Goal: Navigation & Orientation: Find specific page/section

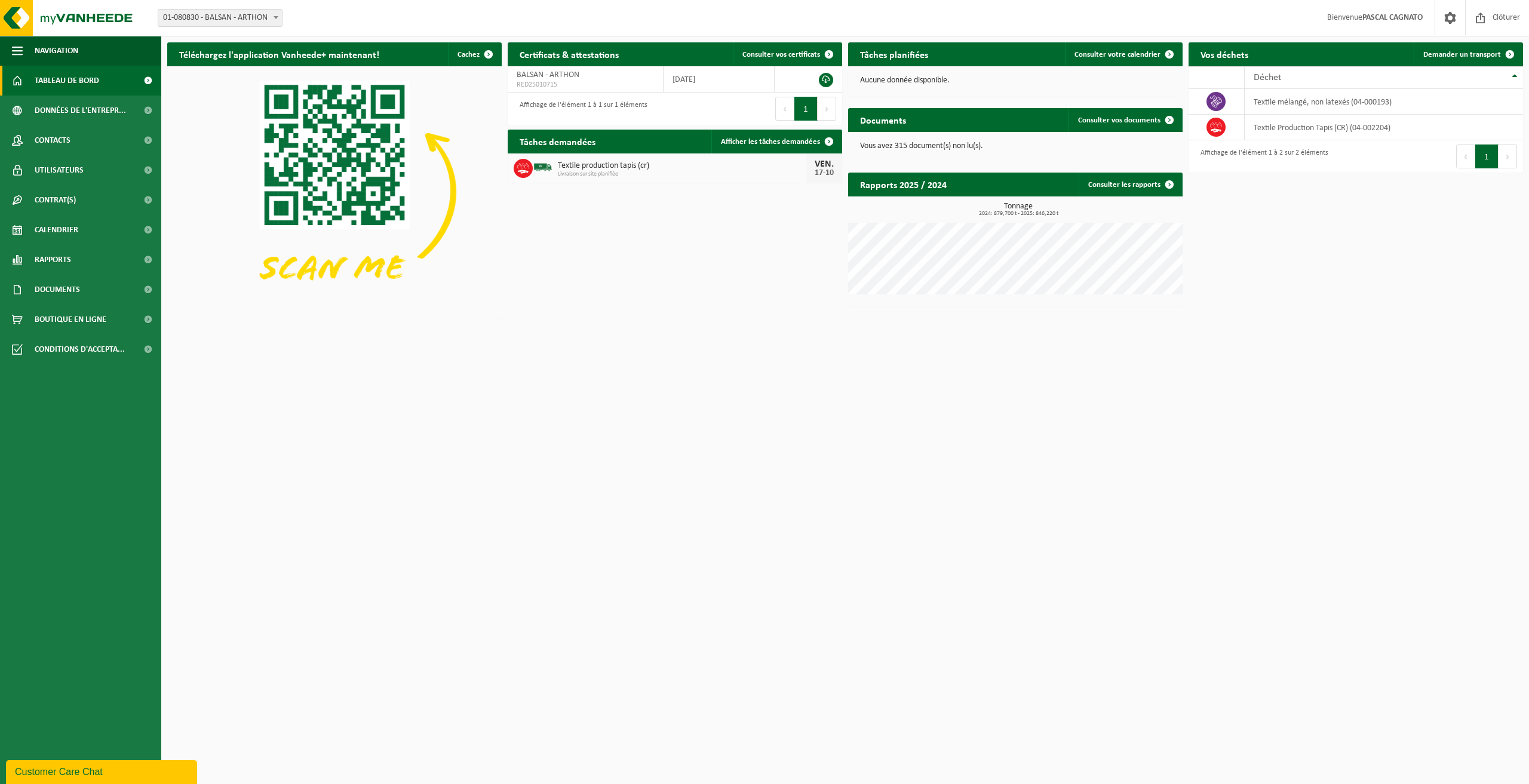
click at [70, 86] on span "Tableau de bord" at bounding box center [67, 80] width 65 height 30
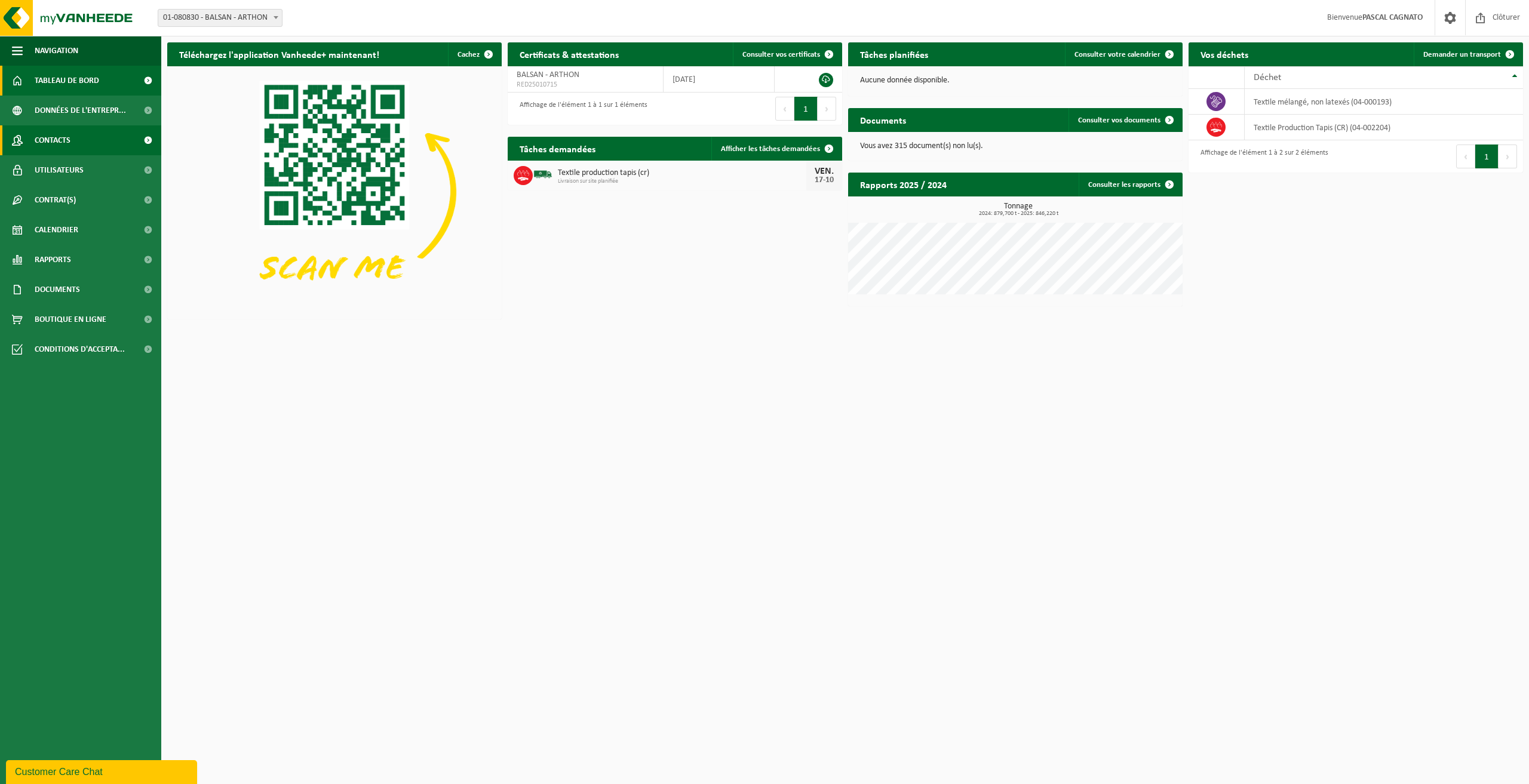
click at [45, 140] on span "Contacts" at bounding box center [53, 140] width 36 height 30
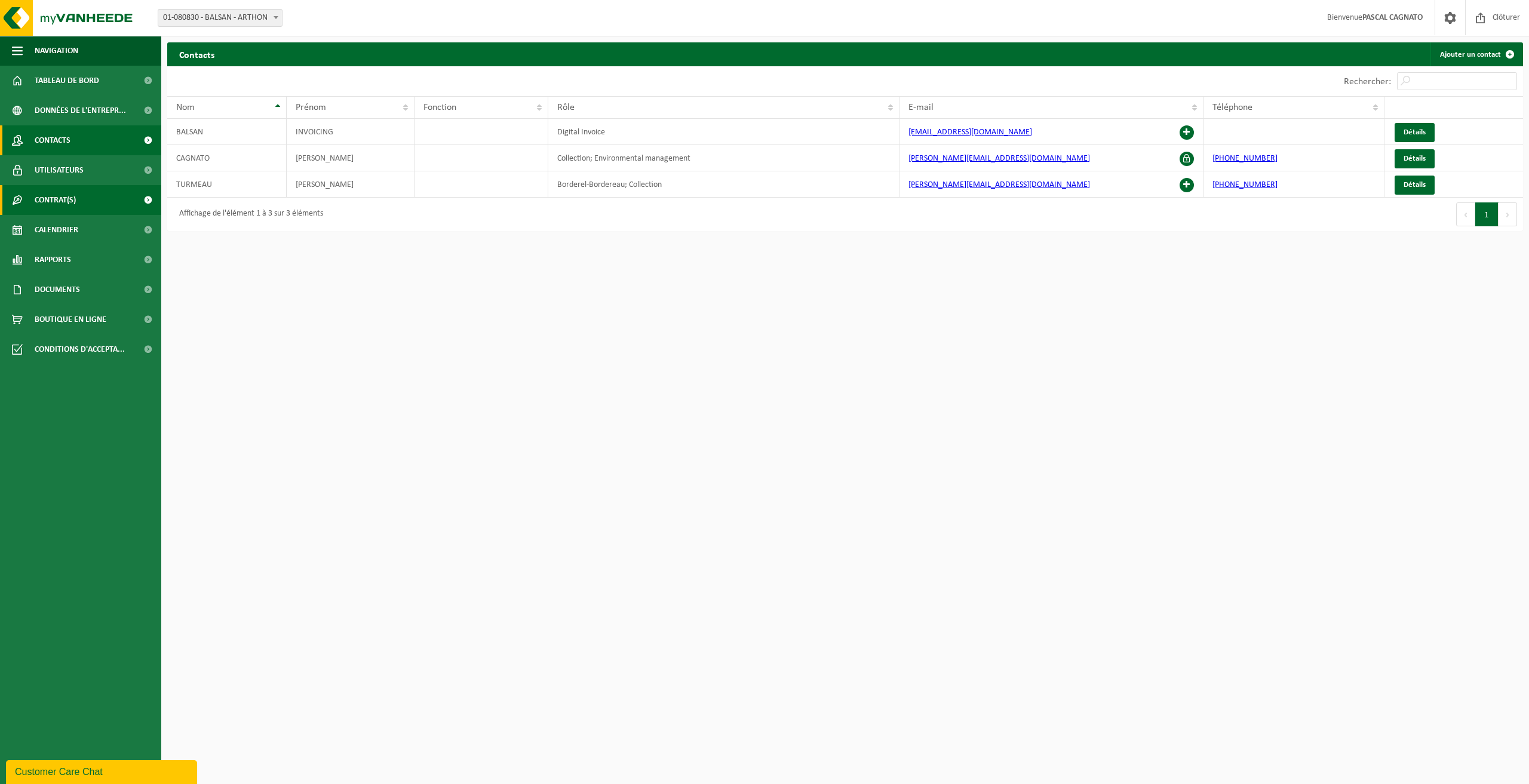
click at [65, 200] on span "Contrat(s)" at bounding box center [55, 200] width 42 height 30
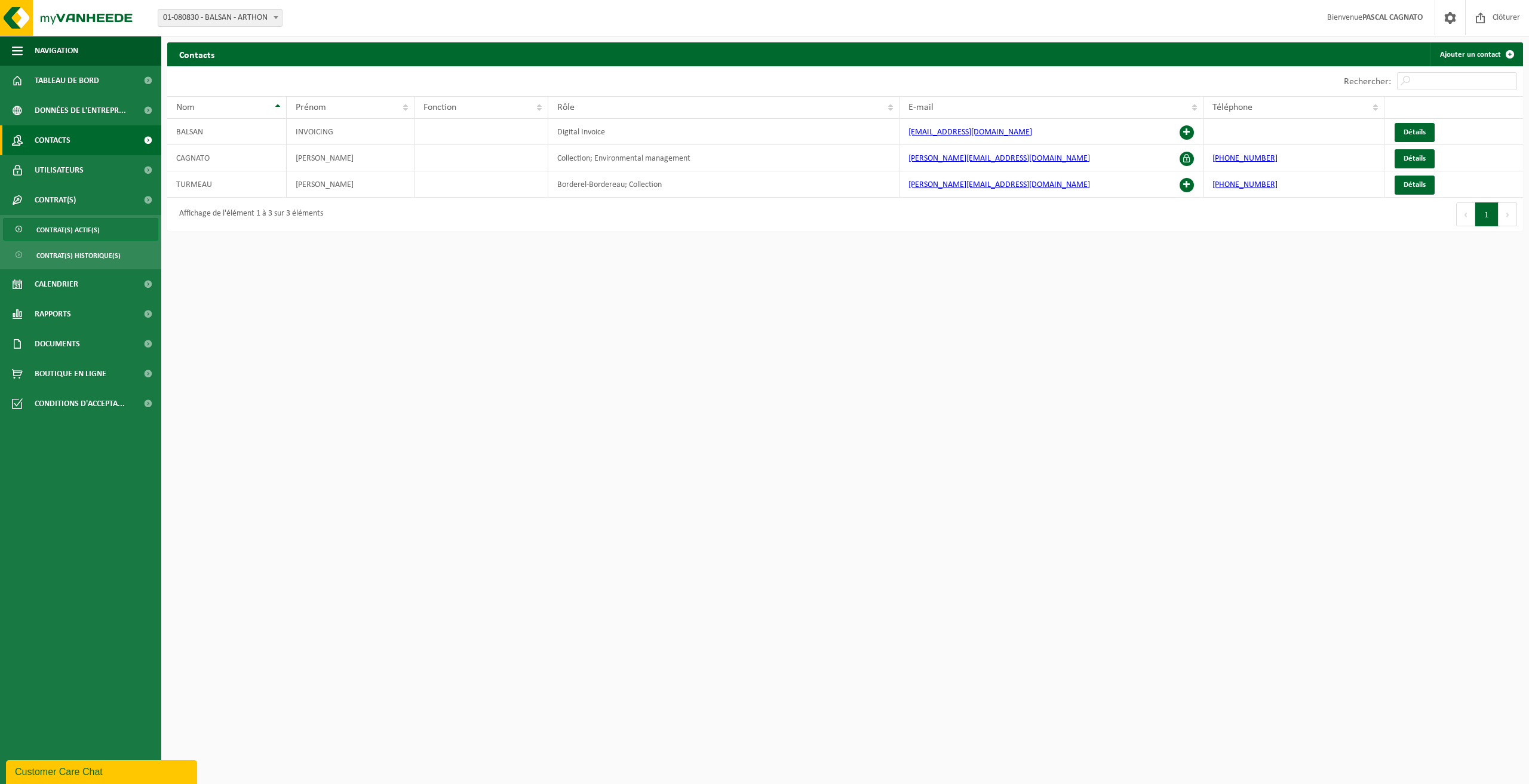
click at [71, 229] on span "Contrat(s) actif(s)" at bounding box center [68, 229] width 64 height 23
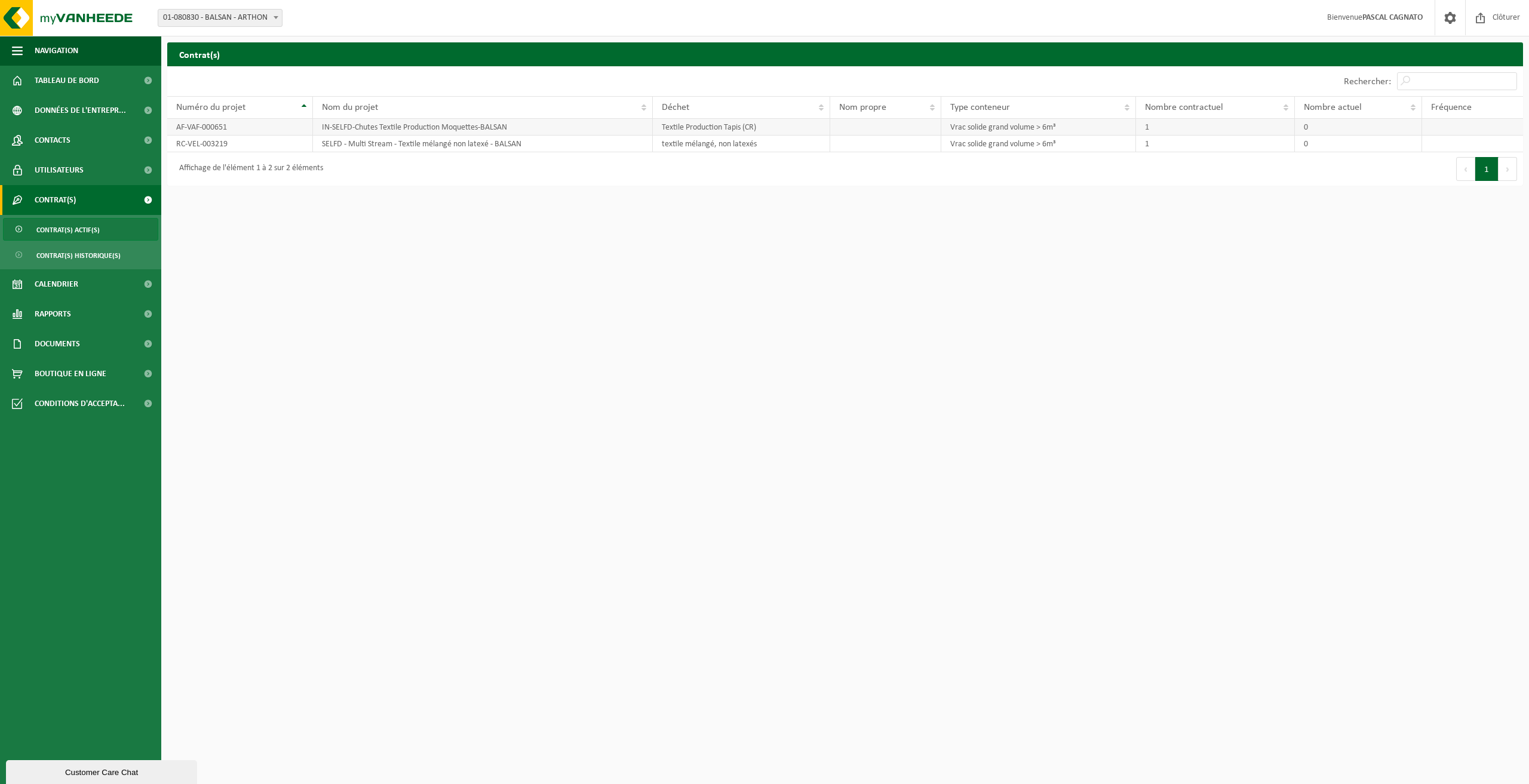
click at [252, 127] on td "AF-VAF-000651" at bounding box center [240, 127] width 146 height 17
click at [358, 129] on td "IN-SELFD-Chutes Textile Production Moquettes-BALSAN" at bounding box center [482, 127] width 340 height 17
click at [1408, 127] on td "0" at bounding box center [1358, 127] width 127 height 17
click at [1442, 126] on td at bounding box center [1472, 127] width 101 height 17
click at [71, 232] on span "Contrat(s) actif(s)" at bounding box center [68, 229] width 64 height 23
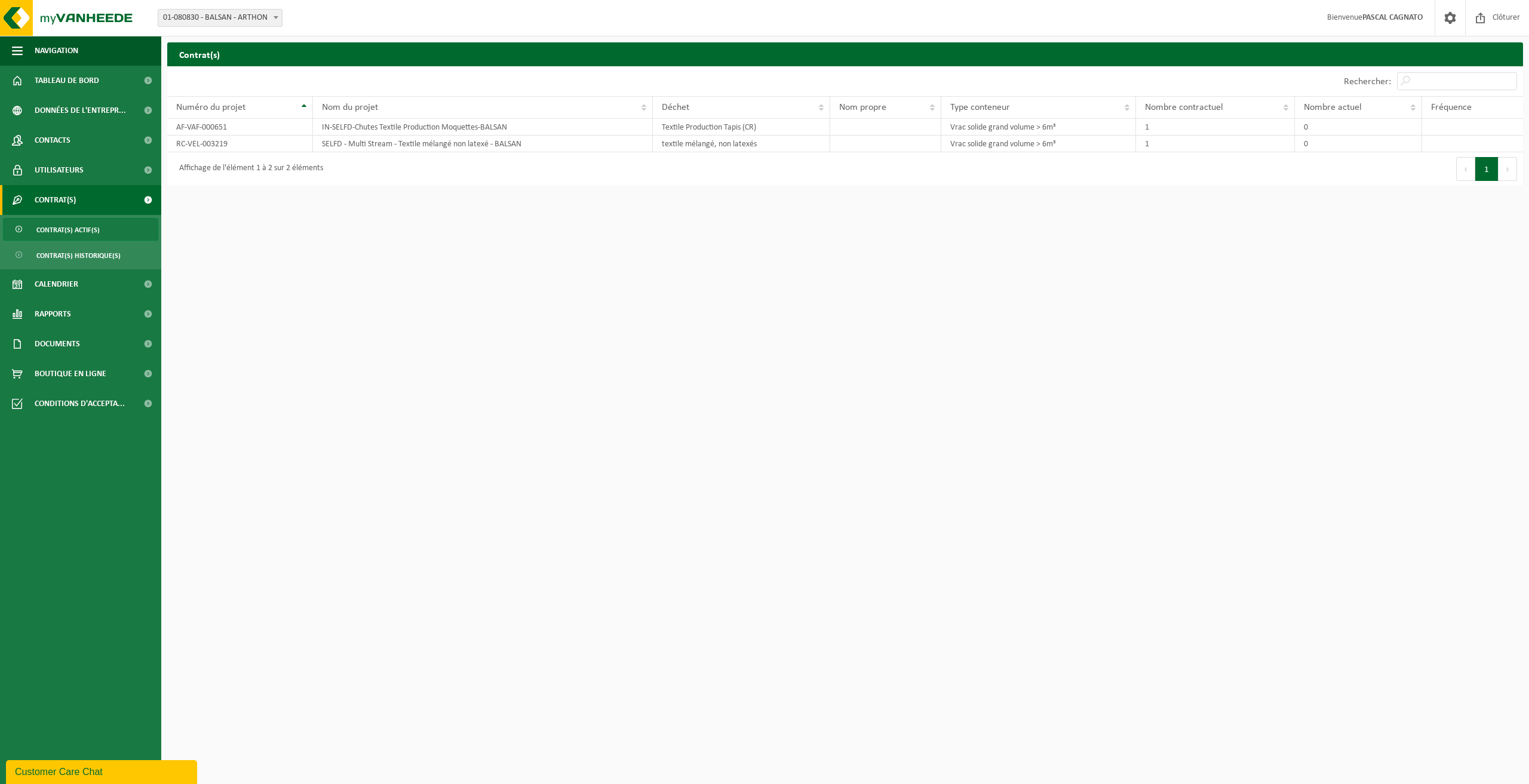
click at [71, 257] on span "Contrat(s) historique(s)" at bounding box center [78, 256] width 84 height 23
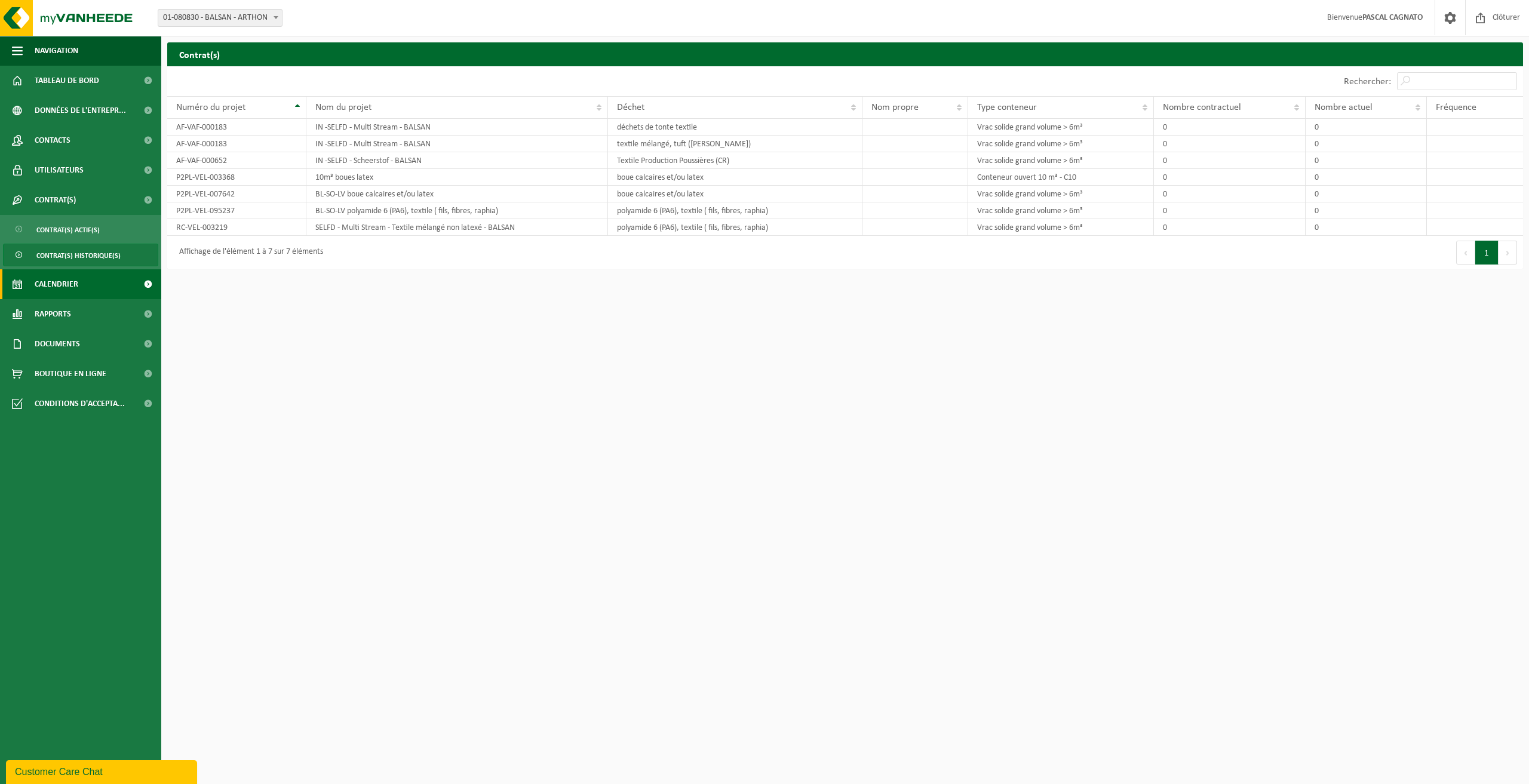
click at [68, 281] on span "Calendrier" at bounding box center [56, 284] width 43 height 30
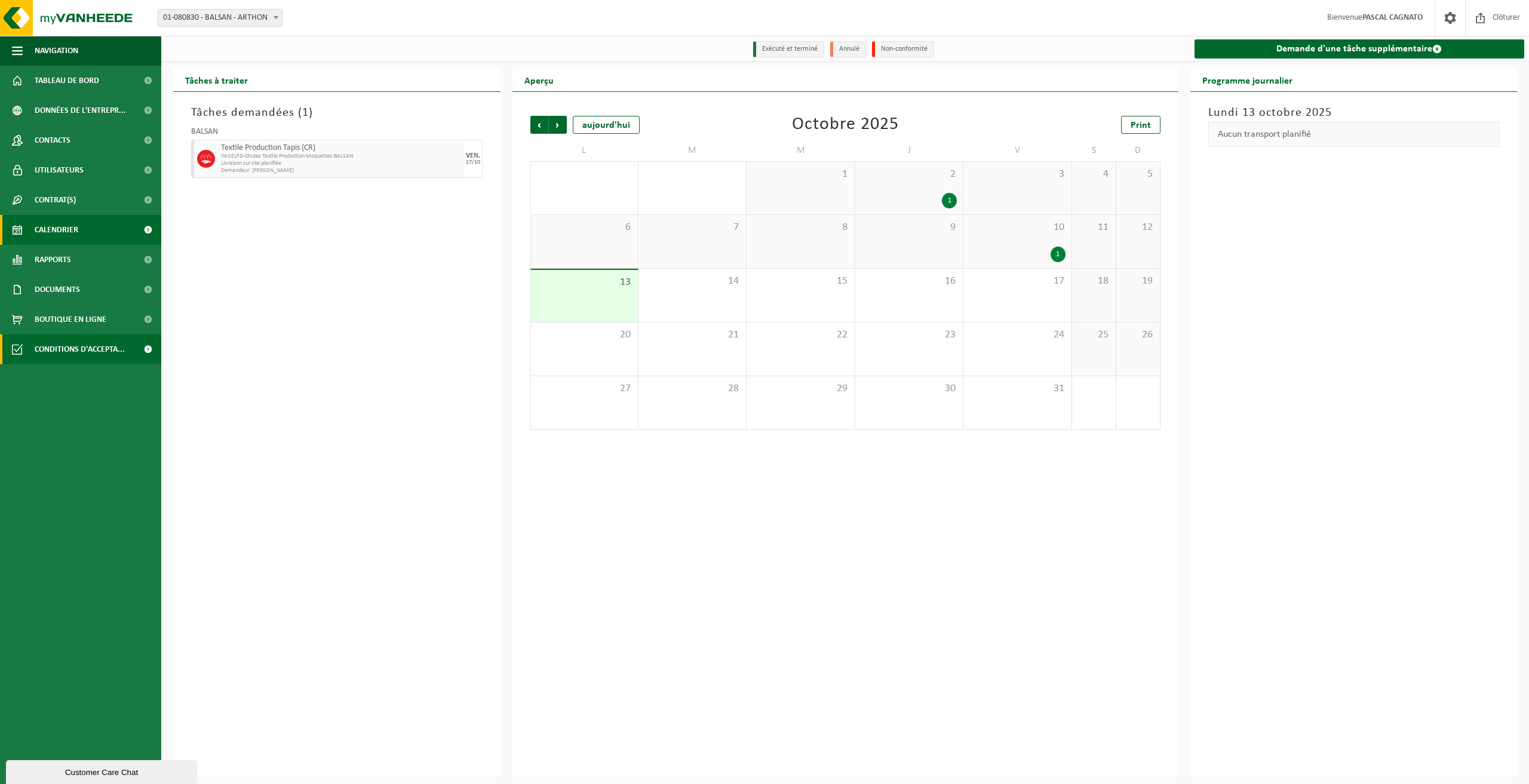
click at [89, 353] on span "Conditions d'accepta..." at bounding box center [80, 349] width 90 height 30
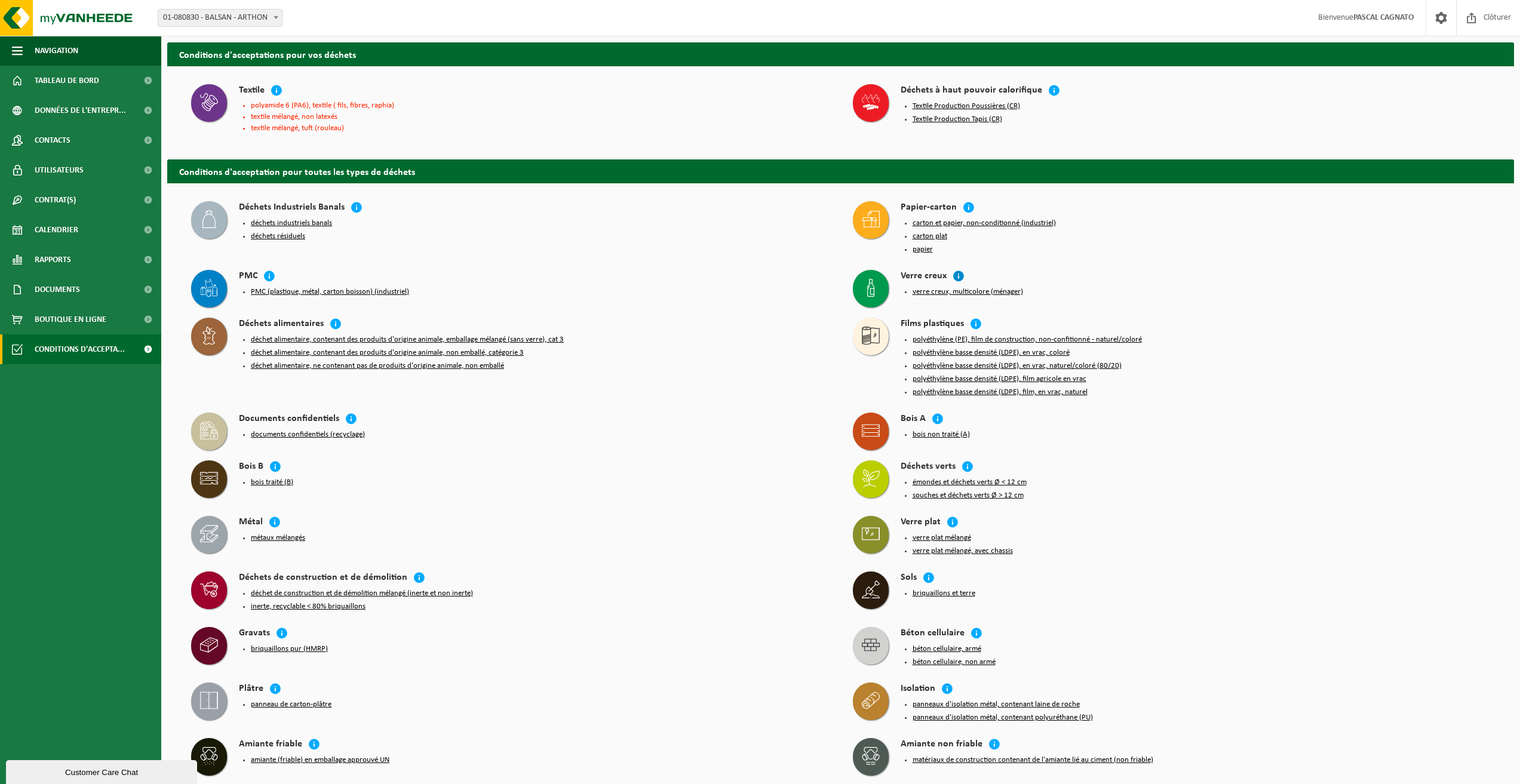
click at [957, 274] on icon at bounding box center [958, 276] width 12 height 12
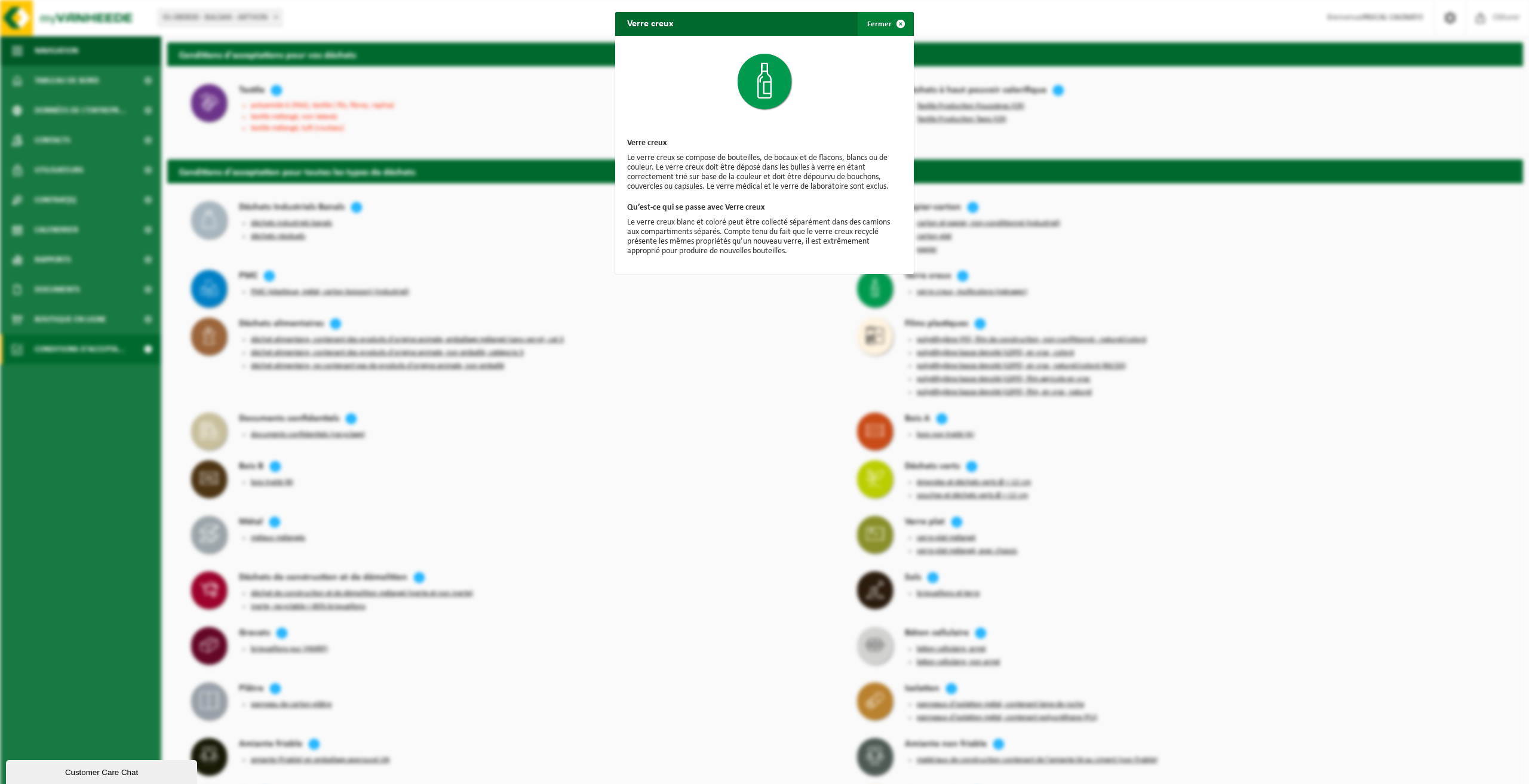
click at [898, 25] on span "button" at bounding box center [900, 24] width 24 height 24
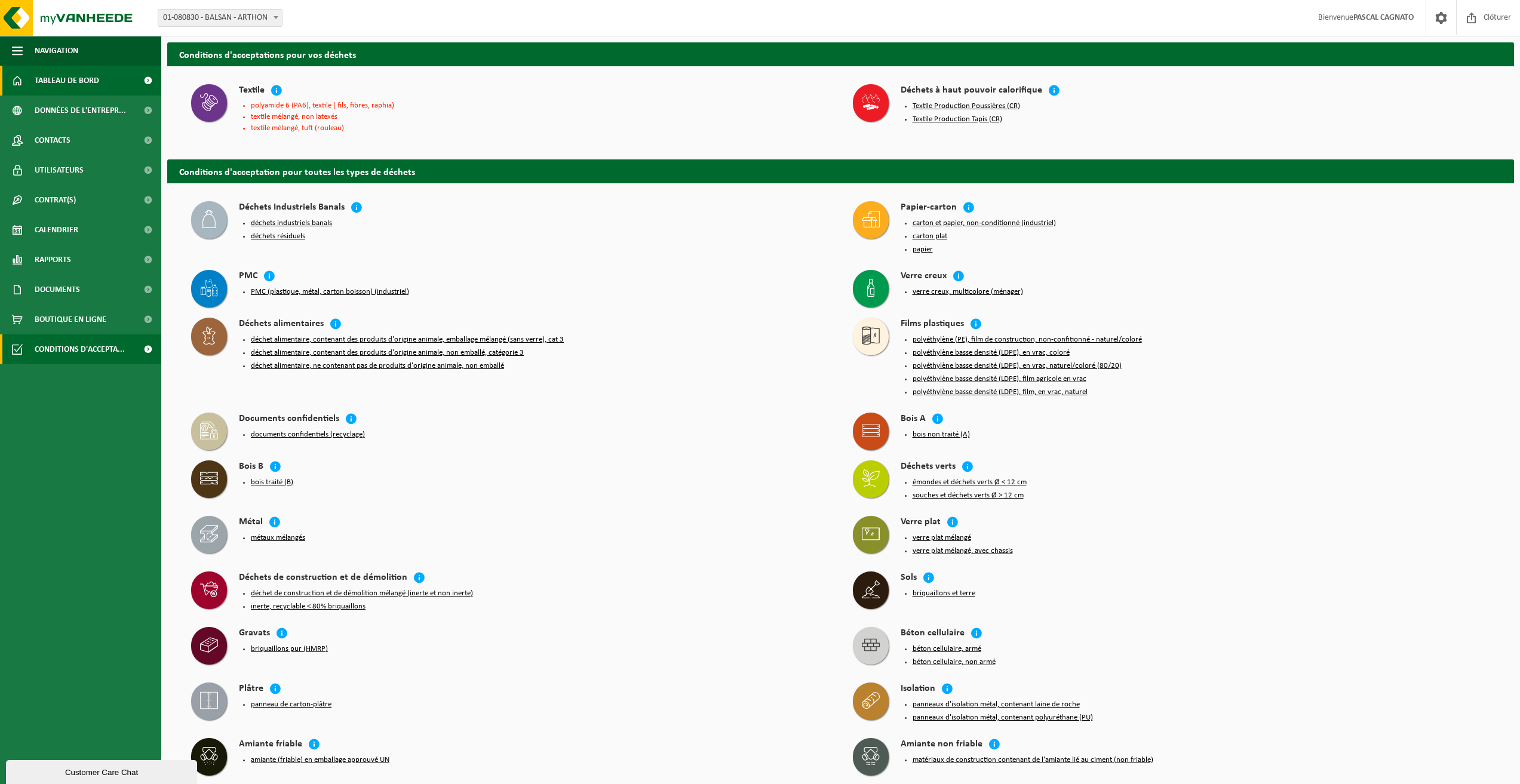
click at [63, 78] on span "Tableau de bord" at bounding box center [67, 80] width 65 height 30
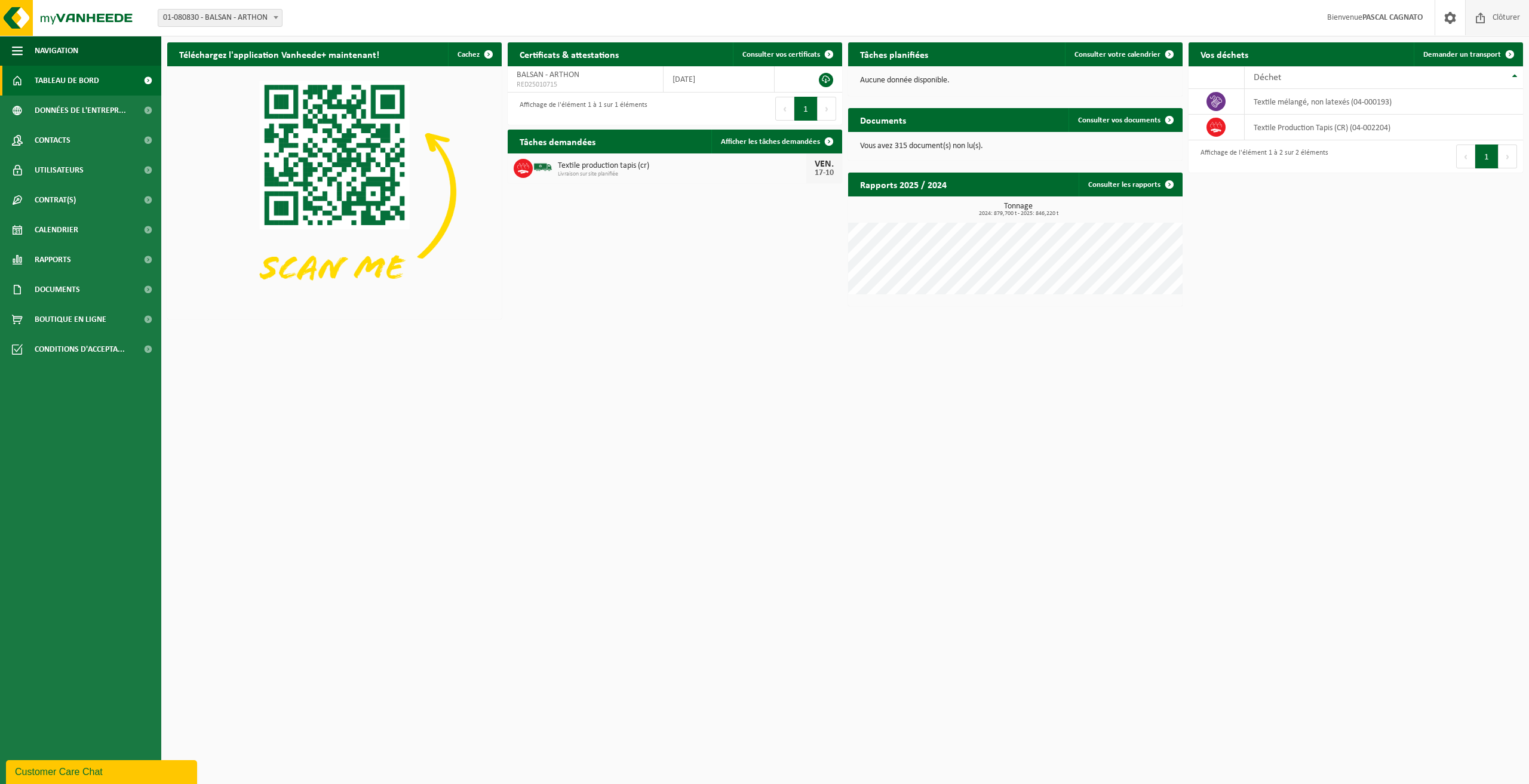
click at [1481, 20] on span at bounding box center [1480, 17] width 18 height 35
